Goal: Find specific page/section: Find specific page/section

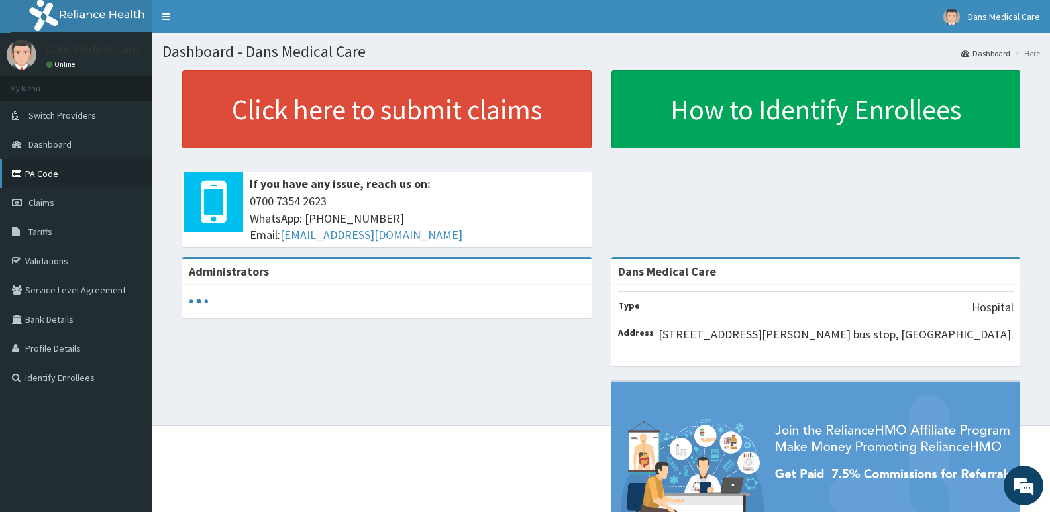
click at [93, 178] on link "PA Code" at bounding box center [76, 173] width 152 height 29
click at [61, 164] on link "PA Code" at bounding box center [76, 173] width 152 height 29
click at [34, 167] on link "PA Code" at bounding box center [76, 173] width 152 height 29
click at [64, 169] on link "PA Code" at bounding box center [76, 173] width 152 height 29
click at [80, 168] on link "PA Code" at bounding box center [76, 173] width 152 height 29
